Goal: Task Accomplishment & Management: Use online tool/utility

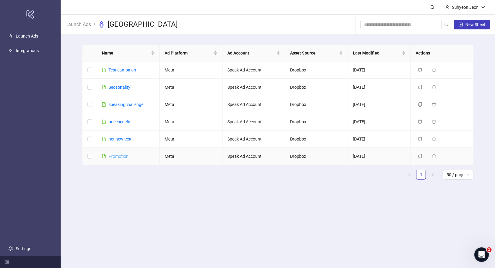
click at [118, 155] on link "Promotion" at bounding box center [118, 156] width 20 height 5
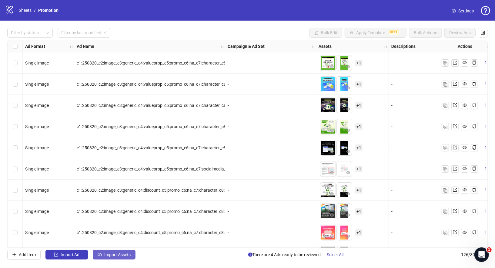
click at [109, 252] on button "Import Assets" at bounding box center [114, 255] width 43 height 10
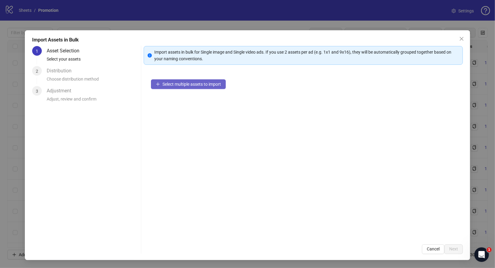
click at [180, 84] on span "Select multiple assets to import" at bounding box center [191, 84] width 58 height 5
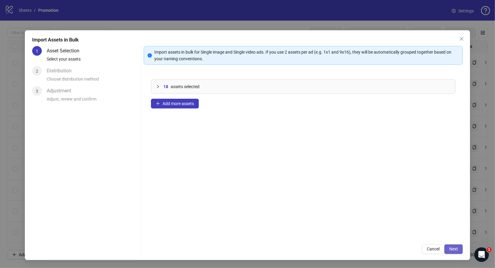
click at [454, 252] on button "Next" at bounding box center [453, 249] width 18 height 10
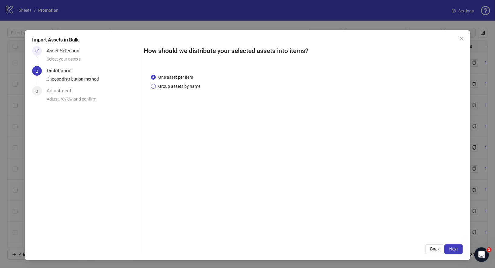
click at [179, 84] on span "Group assets by name" at bounding box center [179, 86] width 47 height 7
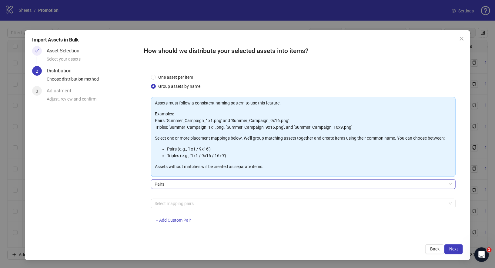
click at [186, 185] on span "Pairs" at bounding box center [302, 184] width 297 height 9
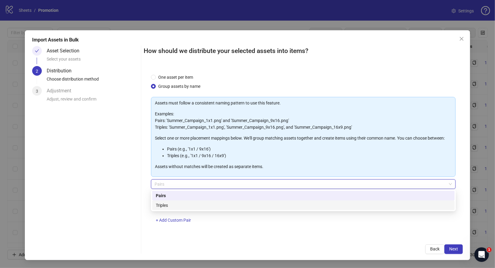
click at [192, 208] on div "Triples" at bounding box center [303, 205] width 295 height 7
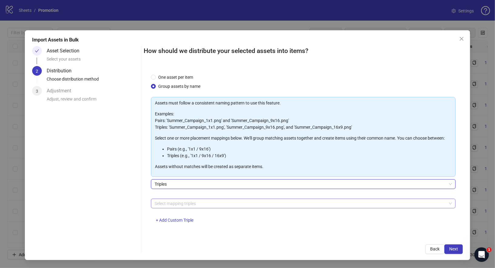
click at [202, 206] on div at bounding box center [300, 203] width 296 height 8
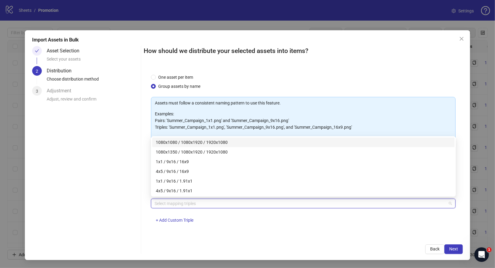
click at [210, 143] on div "1080x1080 / 1080x1920 / 1920x1080" at bounding box center [303, 142] width 295 height 7
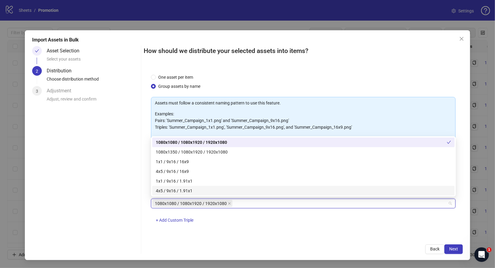
click at [368, 235] on div "One asset per item Group assets by name Assets must follow a consistent naming …" at bounding box center [303, 152] width 319 height 171
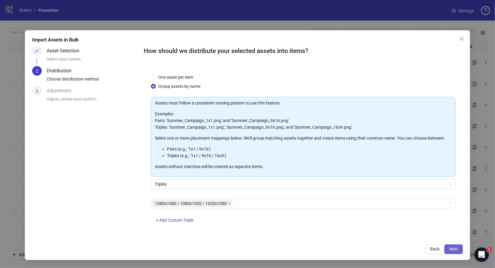
click at [458, 248] on span "Next" at bounding box center [453, 249] width 9 height 5
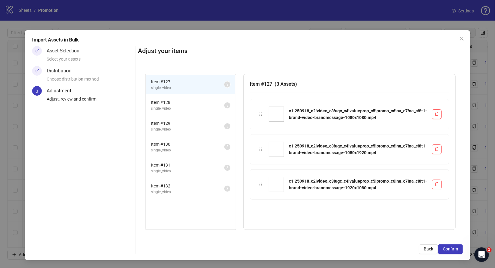
click at [187, 106] on span "single_video" at bounding box center [187, 109] width 73 height 6
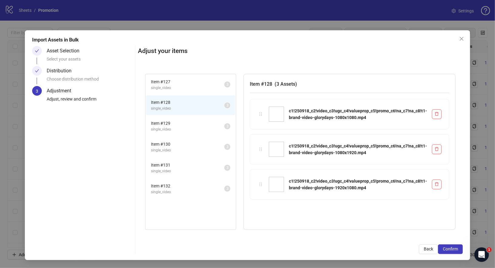
click at [187, 125] on span "Item # 129" at bounding box center [187, 123] width 73 height 7
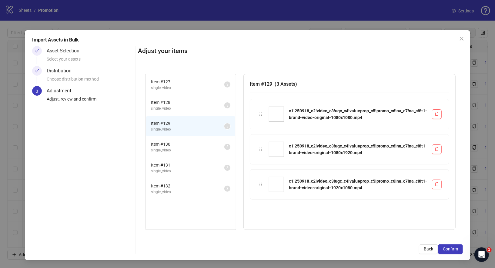
click at [187, 144] on span "Item # 130" at bounding box center [187, 144] width 73 height 7
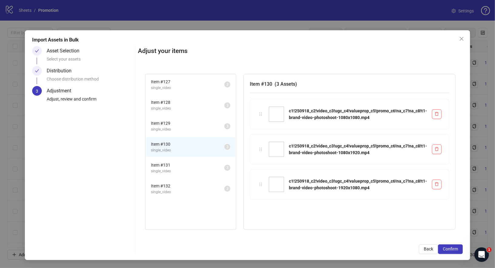
click at [187, 164] on span "Item # 131" at bounding box center [187, 165] width 73 height 7
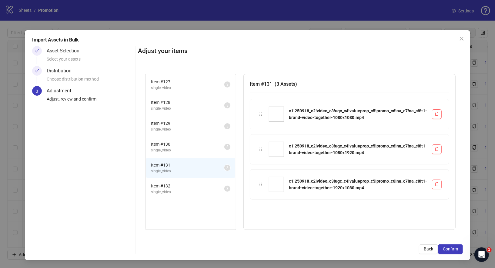
click at [188, 189] on span "single_video" at bounding box center [187, 192] width 73 height 6
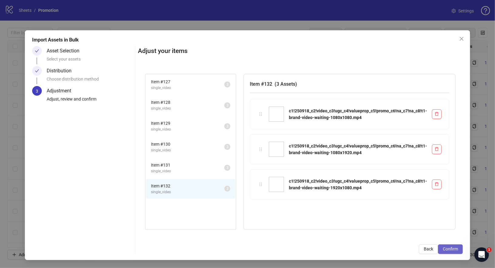
click at [451, 250] on span "Confirm" at bounding box center [450, 249] width 15 height 5
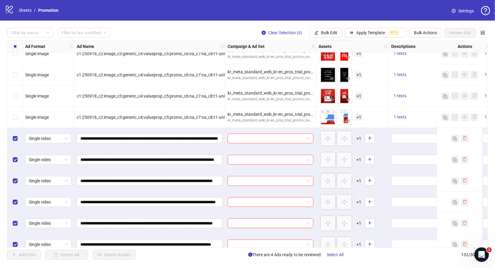
scroll to position [2606, 0]
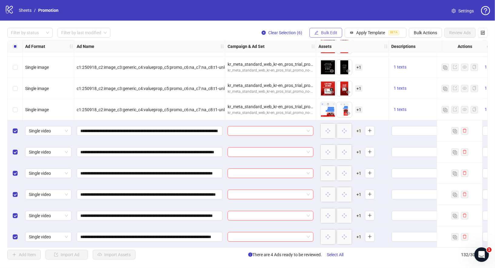
click at [336, 33] on span "Bulk Edit" at bounding box center [329, 32] width 16 height 5
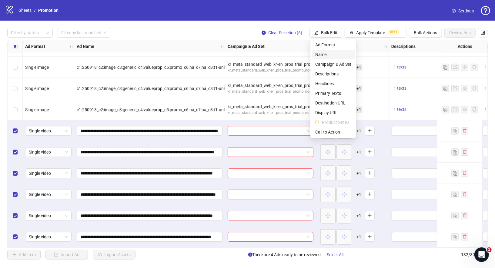
click at [334, 56] on span "Name" at bounding box center [333, 54] width 36 height 7
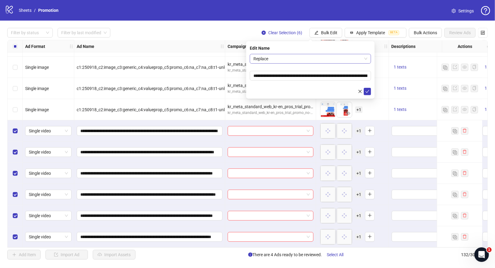
click at [277, 59] on span "Replace" at bounding box center [310, 58] width 114 height 9
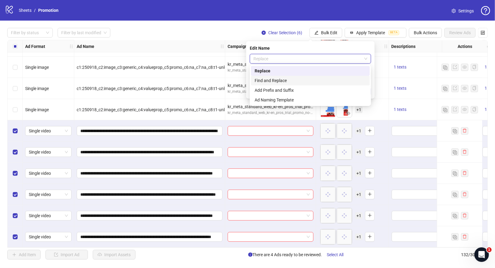
click at [286, 81] on div "Find and Replace" at bounding box center [309, 80] width 111 height 7
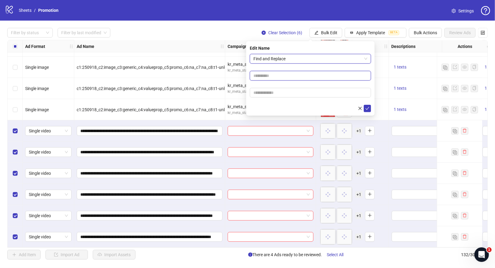
click at [282, 75] on input "text" at bounding box center [310, 76] width 121 height 10
type input "*"
click at [278, 96] on input "text" at bounding box center [310, 93] width 121 height 10
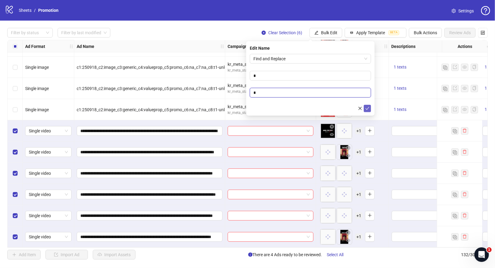
type input "*"
click at [369, 108] on button "submit" at bounding box center [367, 108] width 7 height 7
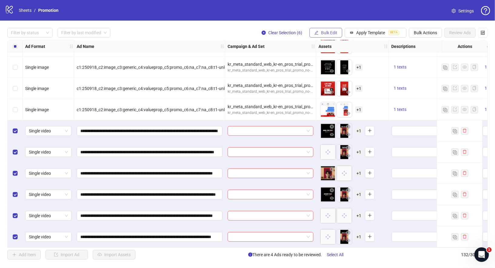
click at [338, 35] on button "Bulk Edit" at bounding box center [325, 33] width 33 height 10
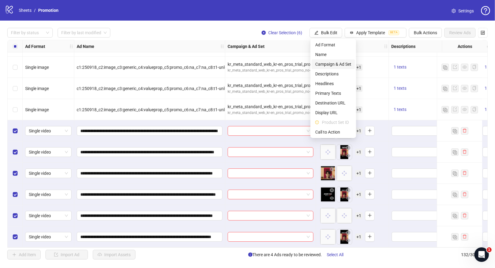
click at [342, 65] on span "Campaign & Ad Set" at bounding box center [333, 64] width 36 height 7
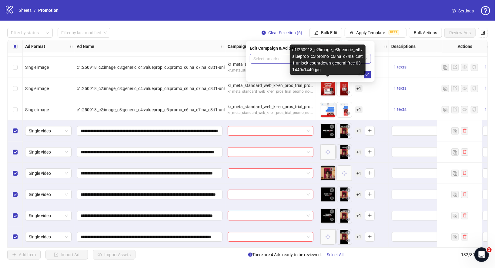
click at [284, 59] on input "search" at bounding box center [307, 58] width 108 height 9
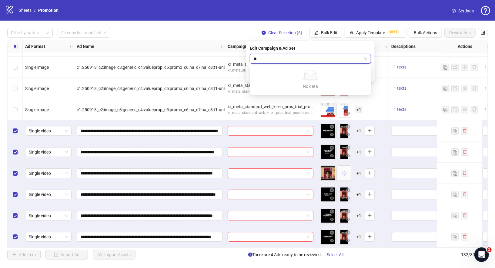
type input "*"
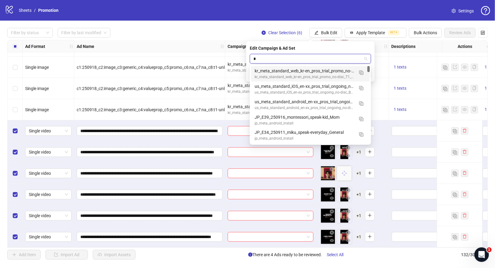
type input "**"
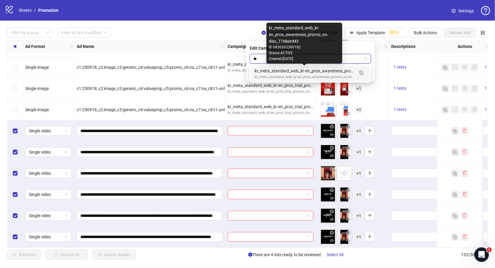
click at [332, 72] on div "kr_meta_standard_web_kr-en_pros_awareness_promo_no-disc_T1MainM3" at bounding box center [303, 71] width 99 height 7
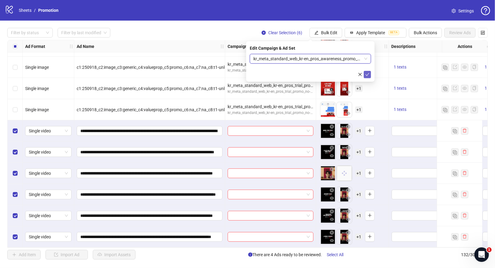
click at [368, 73] on icon "check" at bounding box center [367, 74] width 4 height 4
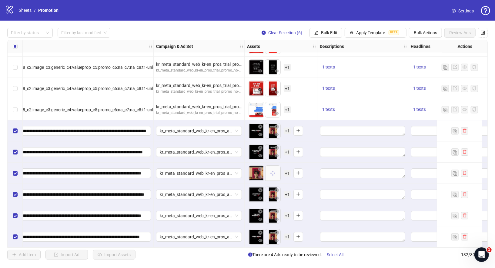
scroll to position [2606, 118]
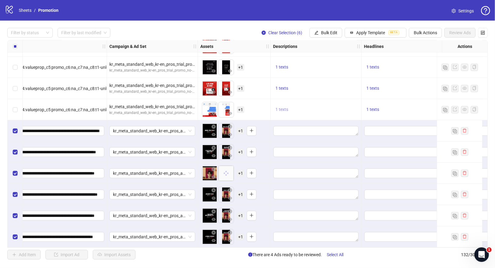
click at [282, 109] on span "1 texts" at bounding box center [281, 109] width 13 height 5
click at [327, 80] on div "1 texts" at bounding box center [316, 88] width 91 height 21
click at [335, 32] on span "Bulk Edit" at bounding box center [329, 32] width 16 height 5
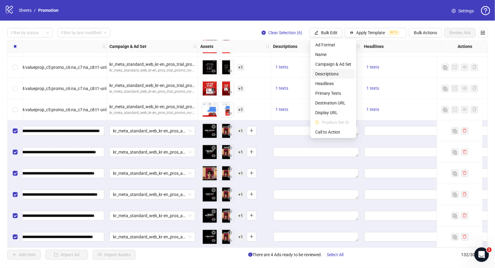
click at [337, 73] on span "Descriptions" at bounding box center [333, 74] width 36 height 7
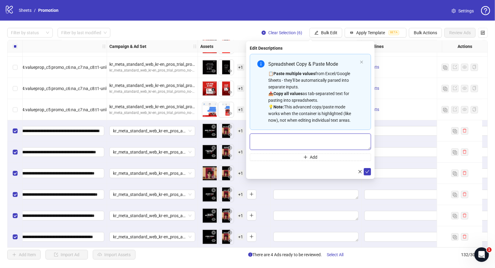
click at [305, 138] on textarea "Multi-text input container - paste or copy values" at bounding box center [310, 142] width 121 height 16
type textarea "*"
type textarea "**********"
click at [369, 172] on icon "check" at bounding box center [367, 171] width 4 height 4
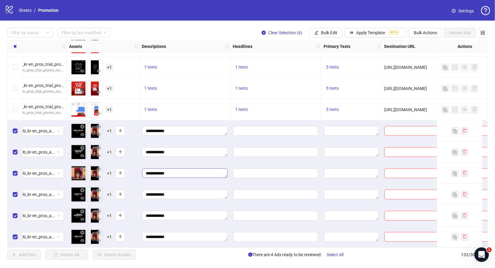
scroll to position [2606, 262]
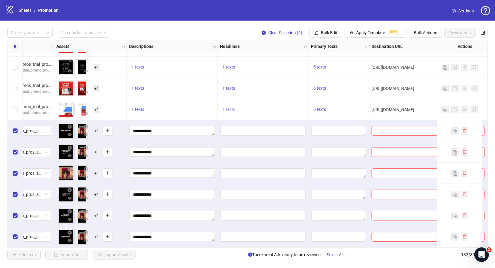
click at [229, 108] on span "1 texts" at bounding box center [228, 109] width 13 height 5
click at [318, 102] on div "당신을 말하게 하는 영어 앱" at bounding box center [290, 103] width 76 height 10
copy div "당신을 말하게 하는 영어 앱"
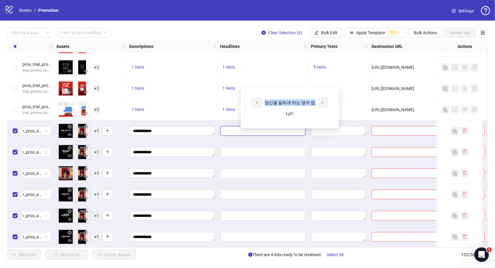
click at [221, 126] on input "Edit values" at bounding box center [262, 131] width 85 height 10
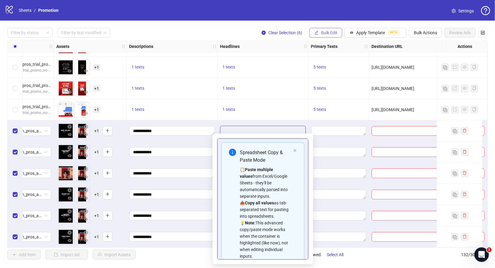
click at [326, 34] on span "Bulk Edit" at bounding box center [329, 32] width 16 height 5
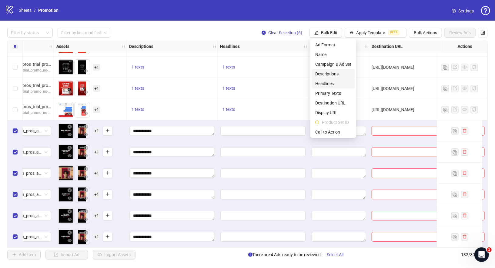
click at [335, 86] on span "Headlines" at bounding box center [333, 83] width 36 height 7
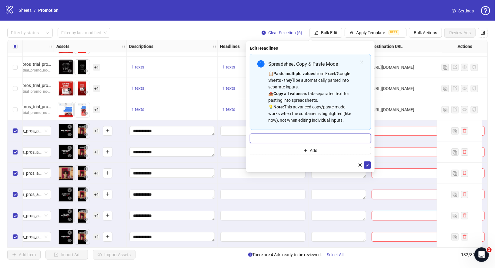
click at [316, 142] on input "Multi-input container - paste or copy values" at bounding box center [310, 139] width 121 height 10
paste input "**********"
type input "**********"
click at [370, 164] on button "submit" at bounding box center [367, 164] width 7 height 7
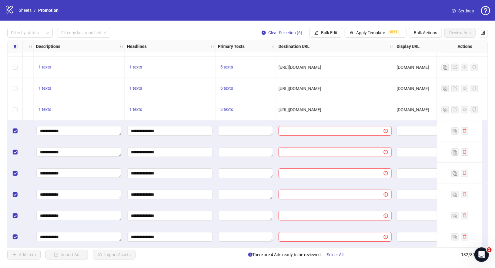
scroll to position [2606, 360]
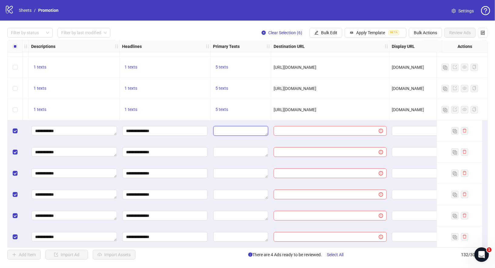
click at [240, 132] on textarea "Edit values" at bounding box center [240, 131] width 55 height 10
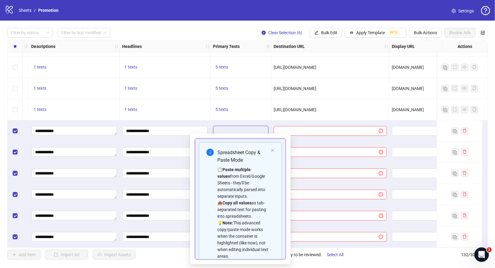
click at [239, 123] on div at bounding box center [241, 130] width 61 height 21
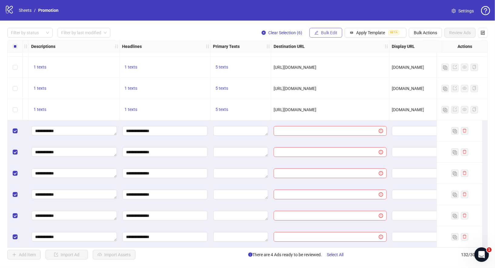
click at [327, 36] on button "Bulk Edit" at bounding box center [325, 33] width 33 height 10
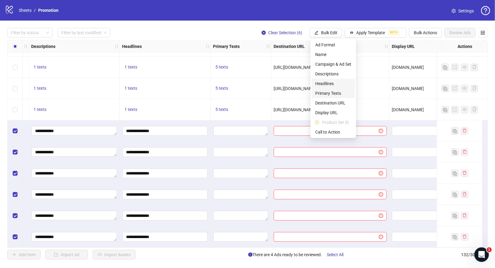
click at [334, 92] on span "Primary Texts" at bounding box center [333, 93] width 36 height 7
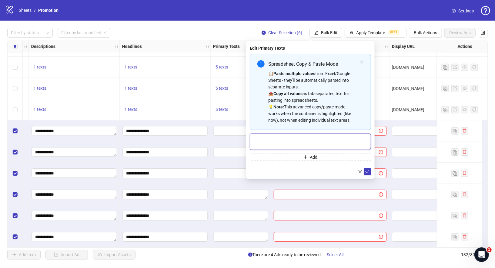
click at [293, 142] on textarea "Multi-text input container - paste or copy values" at bounding box center [310, 142] width 121 height 16
paste textarea "**********"
type textarea "**********"
click at [367, 171] on icon "check" at bounding box center [367, 171] width 4 height 4
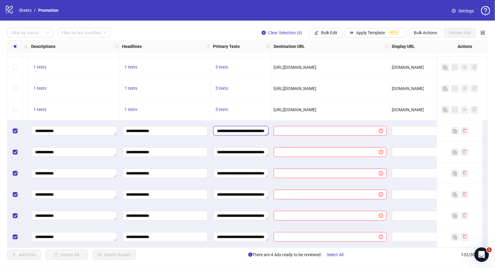
click at [247, 128] on textarea "**********" at bounding box center [240, 131] width 55 height 10
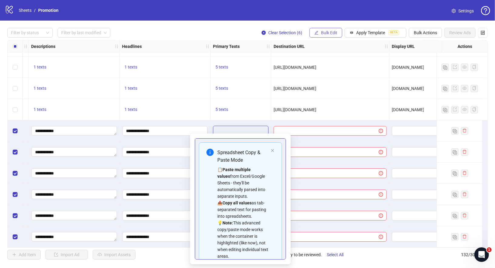
click at [327, 30] on button "Bulk Edit" at bounding box center [325, 33] width 33 height 10
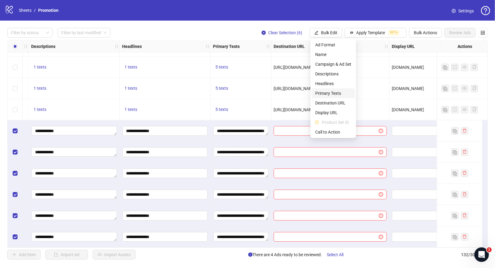
click at [336, 91] on span "Primary Texts" at bounding box center [333, 93] width 36 height 7
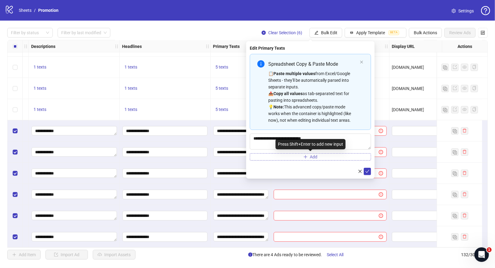
click at [302, 155] on button "Add" at bounding box center [310, 156] width 121 height 7
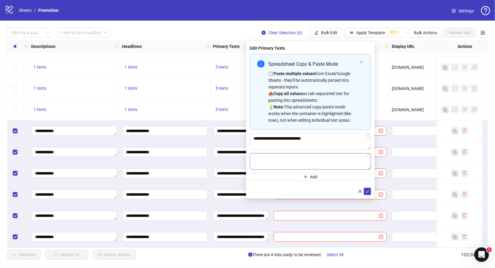
click at [282, 161] on textarea "Multi-text input container - paste or copy values" at bounding box center [310, 161] width 121 height 16
drag, startPoint x: 353, startPoint y: 138, endPoint x: 247, endPoint y: 137, distance: 105.7
click at [247, 137] on div "**********" at bounding box center [310, 119] width 128 height 157
click at [252, 157] on textarea "**********" at bounding box center [310, 161] width 121 height 16
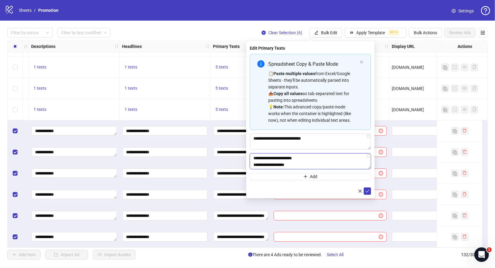
paste textarea "**********"
drag, startPoint x: 301, startPoint y: 166, endPoint x: 241, endPoint y: 166, distance: 60.6
click at [241, 166] on body "logo/logo-mobile Sheets / Promotion Settings Filter by status Filter by last mo…" at bounding box center [247, 134] width 495 height 268
click at [297, 165] on textarea "**********" at bounding box center [310, 161] width 121 height 16
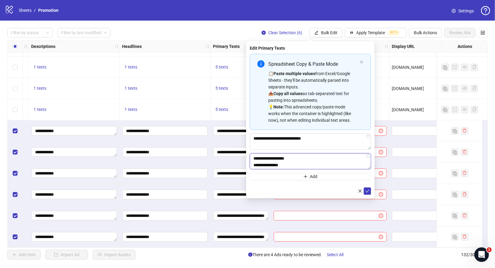
scroll to position [0, 0]
click at [343, 162] on textarea "**********" at bounding box center [310, 161] width 121 height 16
click at [343, 158] on textarea "**********" at bounding box center [310, 161] width 121 height 16
type textarea "**********"
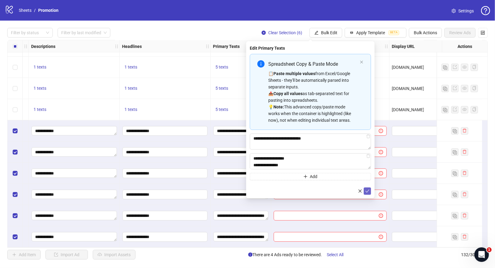
click at [369, 190] on icon "check" at bounding box center [367, 191] width 4 height 4
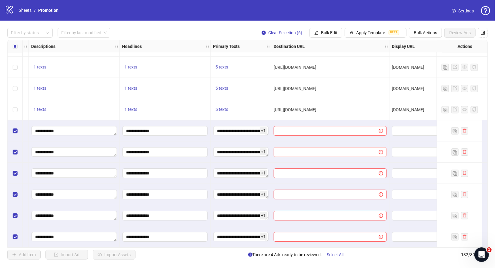
scroll to position [2606, 394]
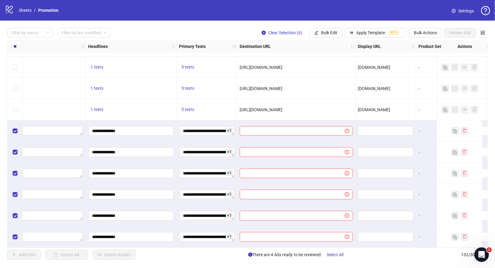
drag, startPoint x: 350, startPoint y: 108, endPoint x: 239, endPoint y: 107, distance: 111.5
click at [239, 107] on div "[URL][DOMAIN_NAME]" at bounding box center [296, 109] width 118 height 21
copy span "[URL][DOMAIN_NAME]"
click at [335, 28] on div "Filter by status Filter by last modified Clear Selection (6) Bulk Edit Apply Te…" at bounding box center [247, 144] width 495 height 246
click at [331, 33] on span "Bulk Edit" at bounding box center [329, 32] width 16 height 5
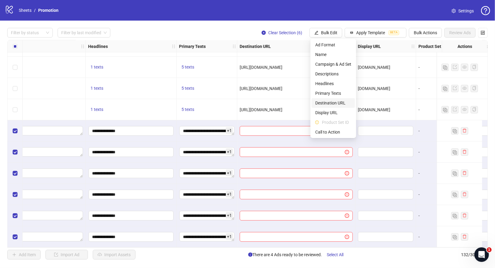
click at [344, 103] on span "Destination URL" at bounding box center [333, 103] width 36 height 7
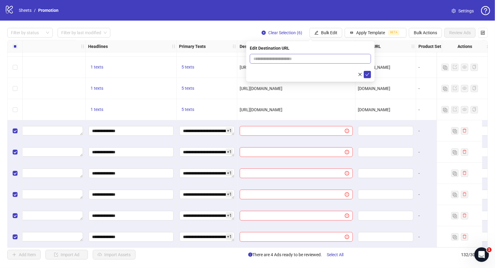
click at [311, 63] on span at bounding box center [310, 59] width 121 height 10
paste input "**********"
type input "**********"
click at [370, 75] on button "submit" at bounding box center [367, 74] width 7 height 7
click at [368, 74] on icon "loading" at bounding box center [367, 74] width 4 height 4
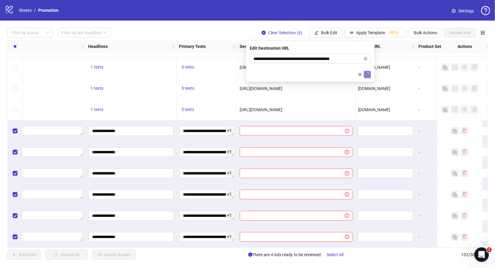
scroll to position [2606, 456]
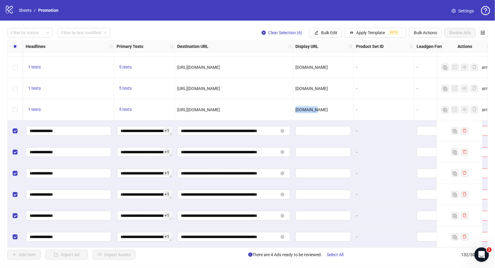
drag, startPoint x: 322, startPoint y: 108, endPoint x: 294, endPoint y: 108, distance: 27.9
click at [294, 108] on div "[DOMAIN_NAME]" at bounding box center [323, 109] width 61 height 21
copy span "[DOMAIN_NAME]"
click at [336, 32] on span "Bulk Edit" at bounding box center [329, 32] width 16 height 5
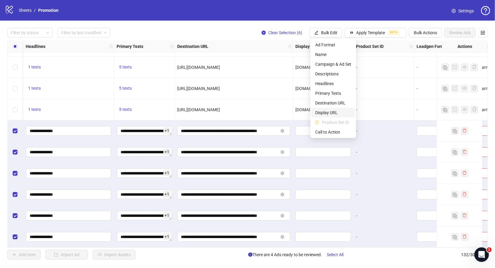
click at [335, 115] on span "Display URL" at bounding box center [333, 112] width 36 height 7
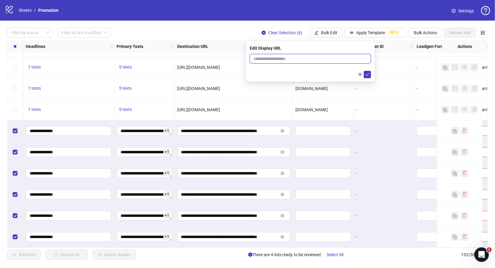
click at [320, 61] on input "text" at bounding box center [310, 59] width 121 height 10
paste input "*********"
type input "*********"
click at [365, 74] on icon "check" at bounding box center [367, 74] width 4 height 3
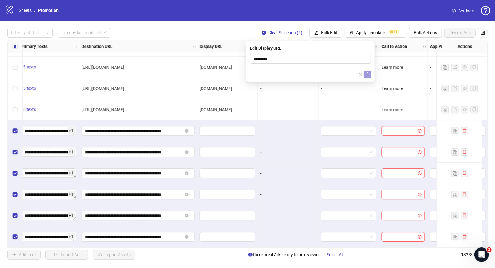
scroll to position [2606, 603]
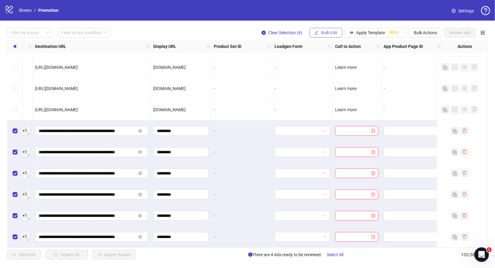
click at [329, 29] on button "Bulk Edit" at bounding box center [325, 33] width 33 height 10
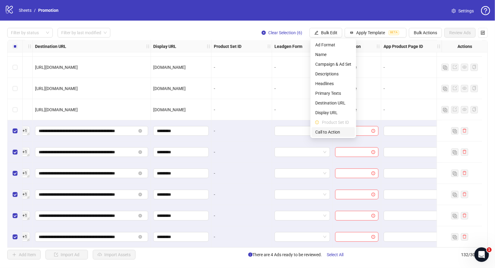
click at [335, 134] on span "Call to Action" at bounding box center [333, 132] width 36 height 7
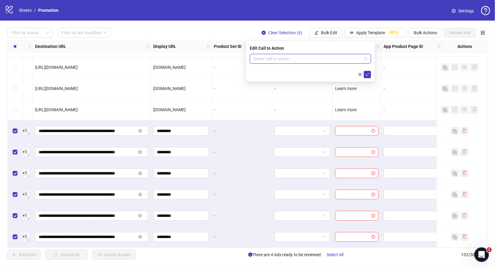
click at [354, 56] on input "search" at bounding box center [307, 58] width 108 height 9
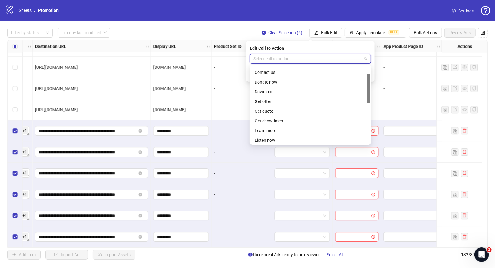
scroll to position [28, 0]
click at [276, 131] on div "Learn more" at bounding box center [309, 130] width 111 height 7
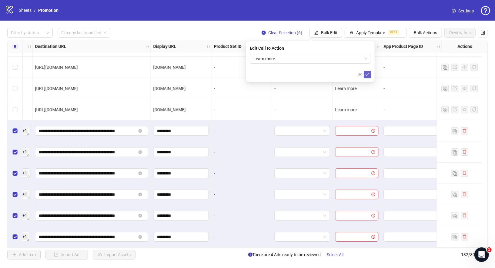
click at [370, 75] on button "submit" at bounding box center [367, 74] width 7 height 7
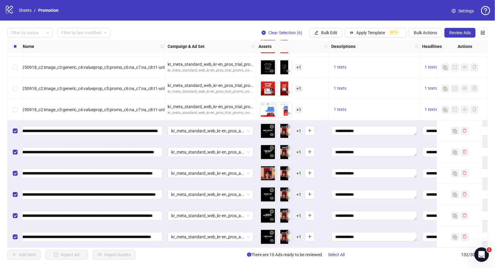
scroll to position [2606, 0]
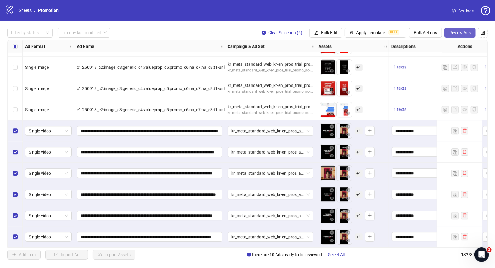
click at [462, 32] on span "Review Ads" at bounding box center [460, 32] width 22 height 5
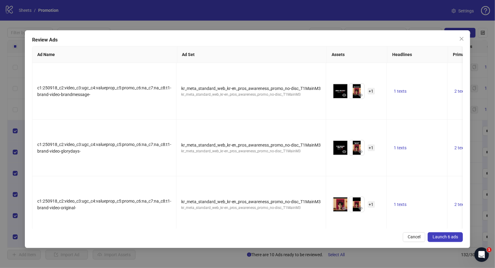
click at [440, 235] on span "Launch 6 ads" at bounding box center [444, 236] width 25 height 5
